Goal: Transaction & Acquisition: Purchase product/service

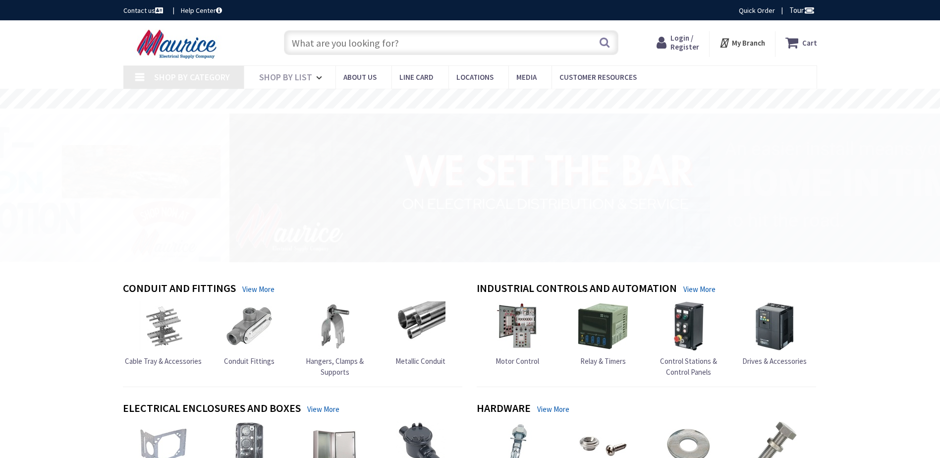
type input "[GEOGRAPHIC_DATA], [GEOGRAPHIC_DATA]"
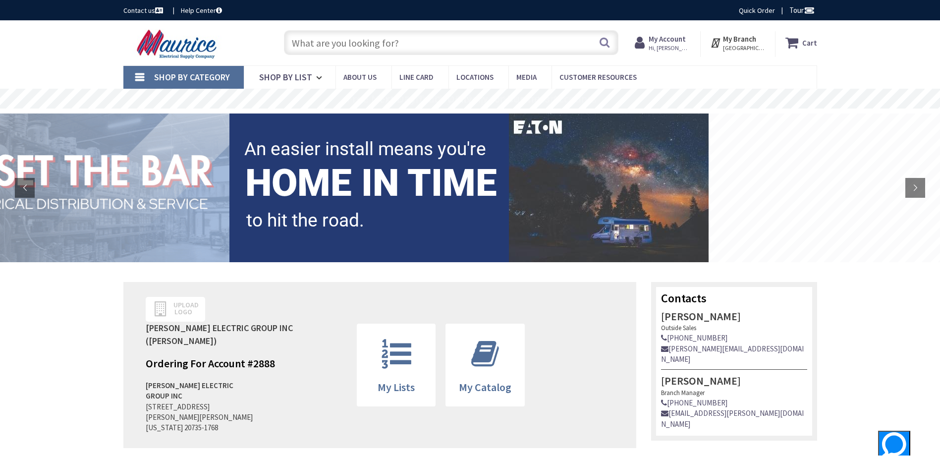
click at [439, 46] on input "text" at bounding box center [451, 42] width 335 height 25
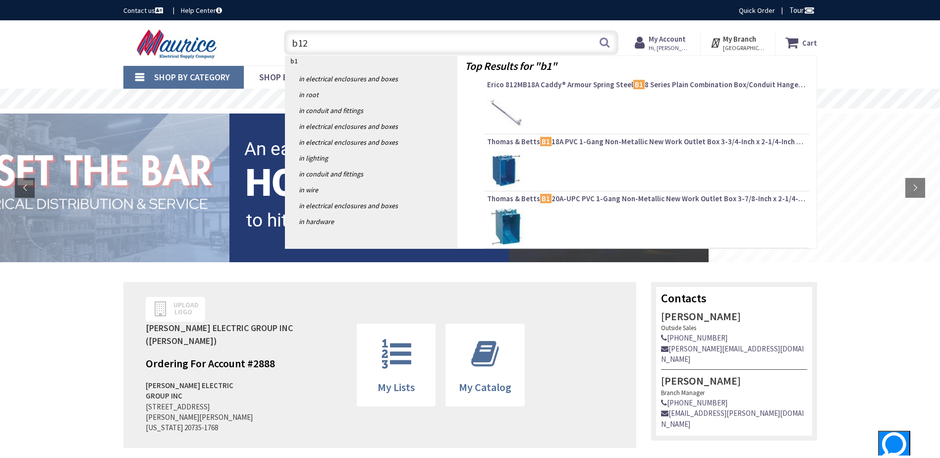
type input "b120"
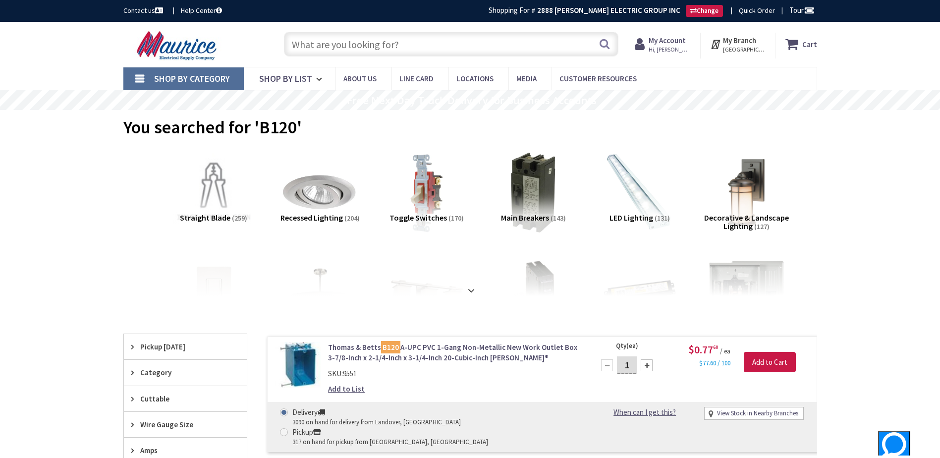
click at [291, 42] on input "text" at bounding box center [451, 44] width 335 height 25
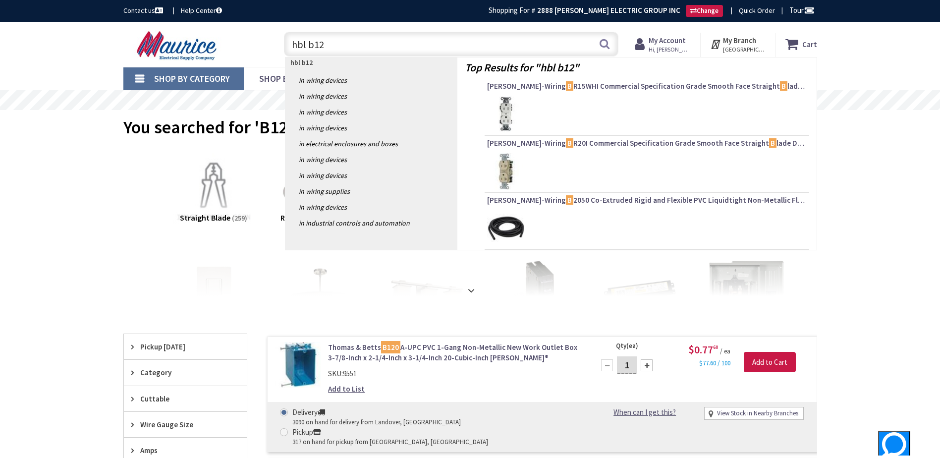
type input "hbl b120"
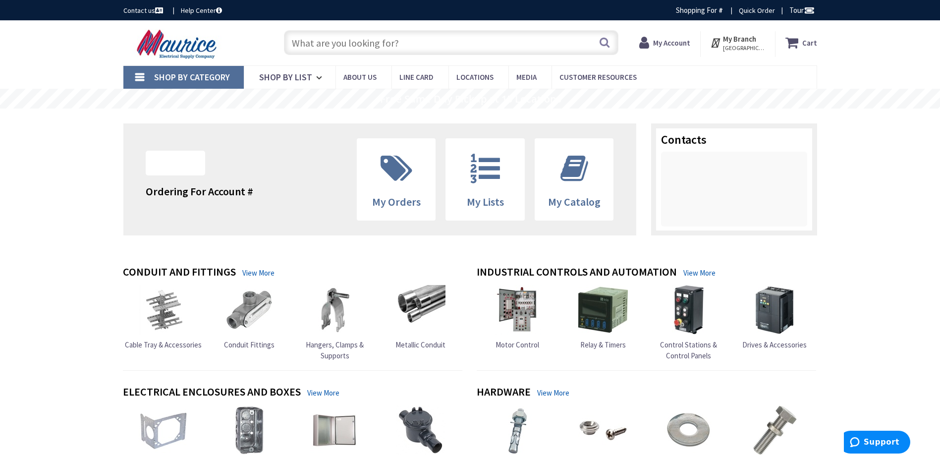
click at [669, 43] on strong "My Account" at bounding box center [671, 42] width 37 height 9
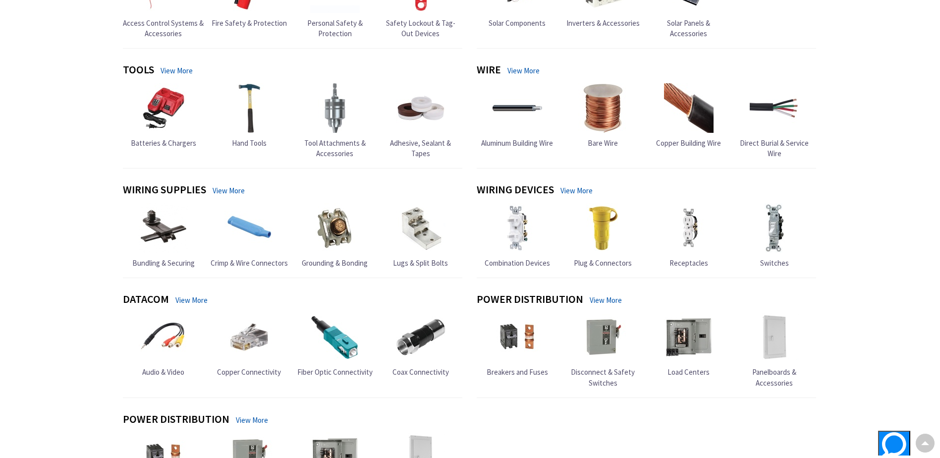
scroll to position [793, 0]
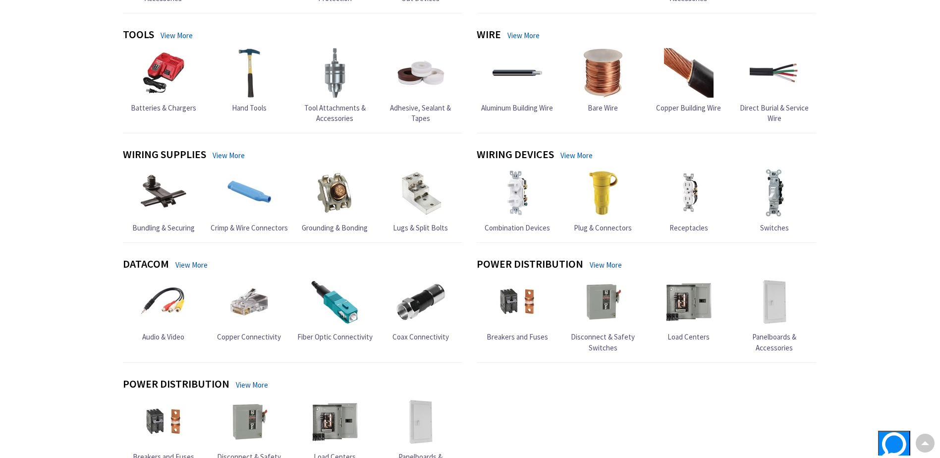
click at [523, 277] on img at bounding box center [518, 302] width 50 height 50
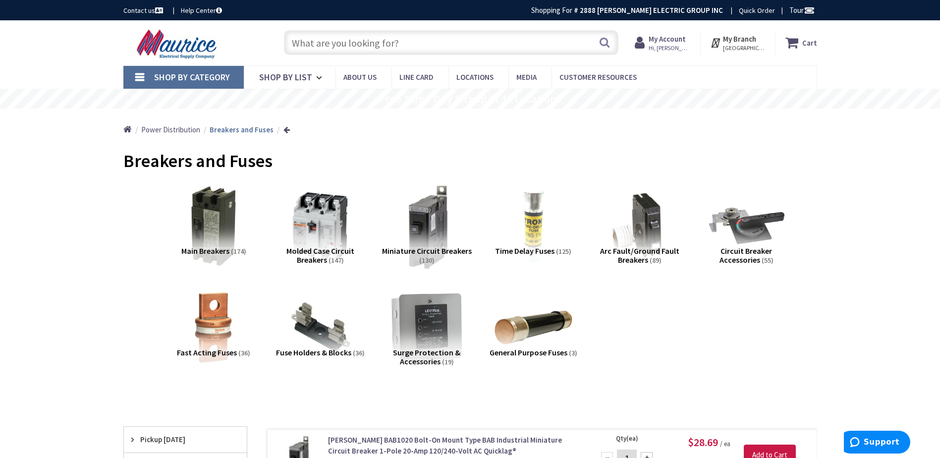
click at [421, 243] on img at bounding box center [427, 226] width 90 height 90
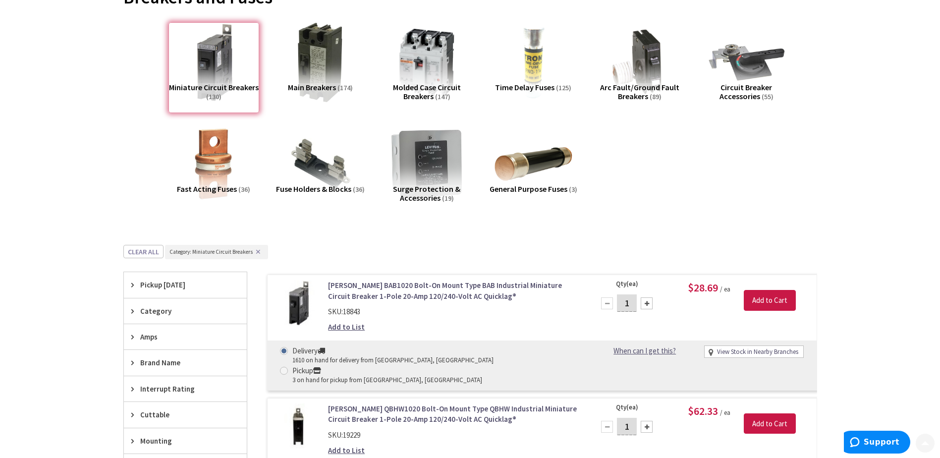
scroll to position [198, 0]
